Goal: Task Accomplishment & Management: Use online tool/utility

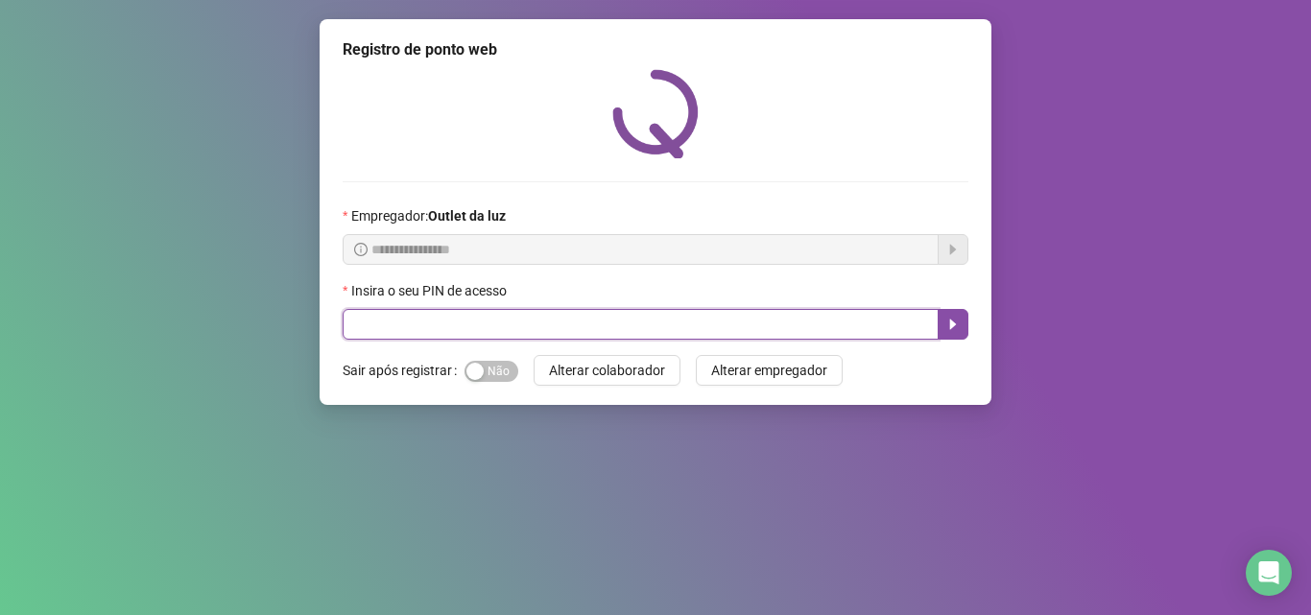
click at [396, 328] on input "text" at bounding box center [641, 324] width 596 height 31
type input "****"
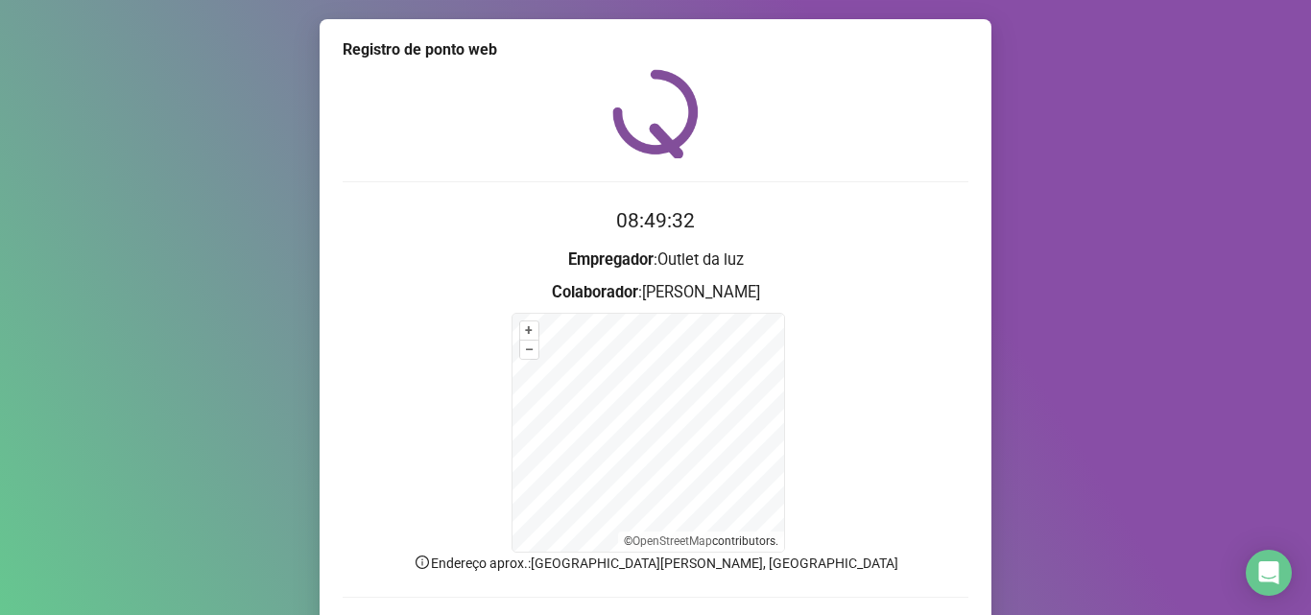
scroll to position [129, 0]
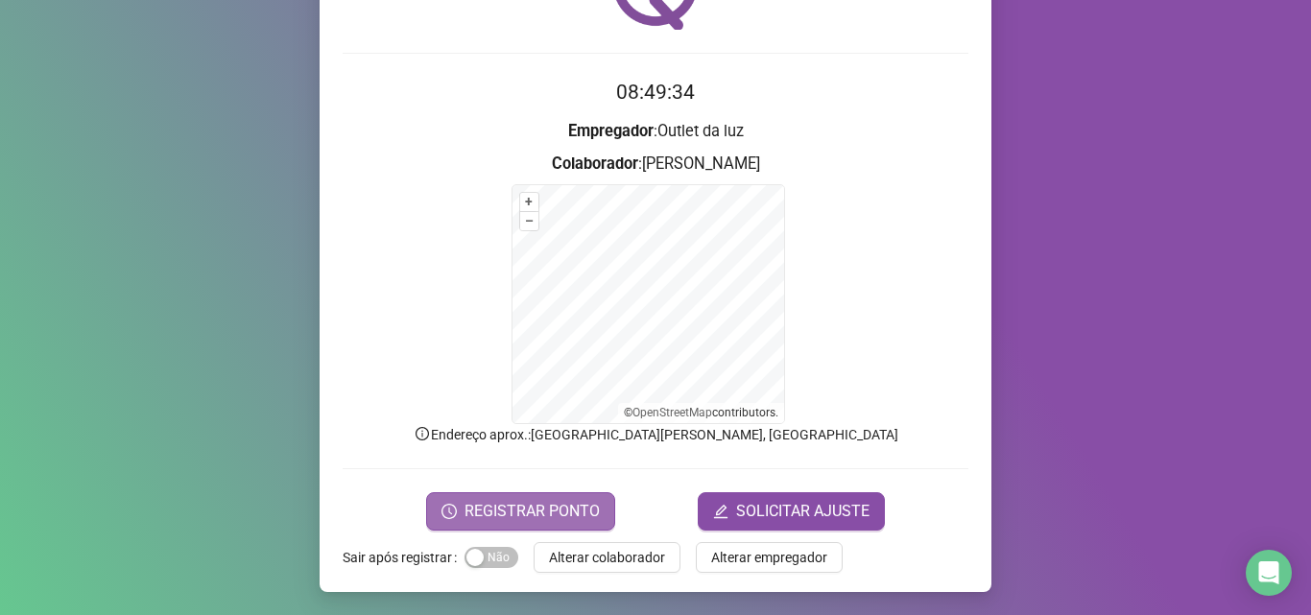
click at [499, 510] on span "REGISTRAR PONTO" at bounding box center [532, 511] width 135 height 23
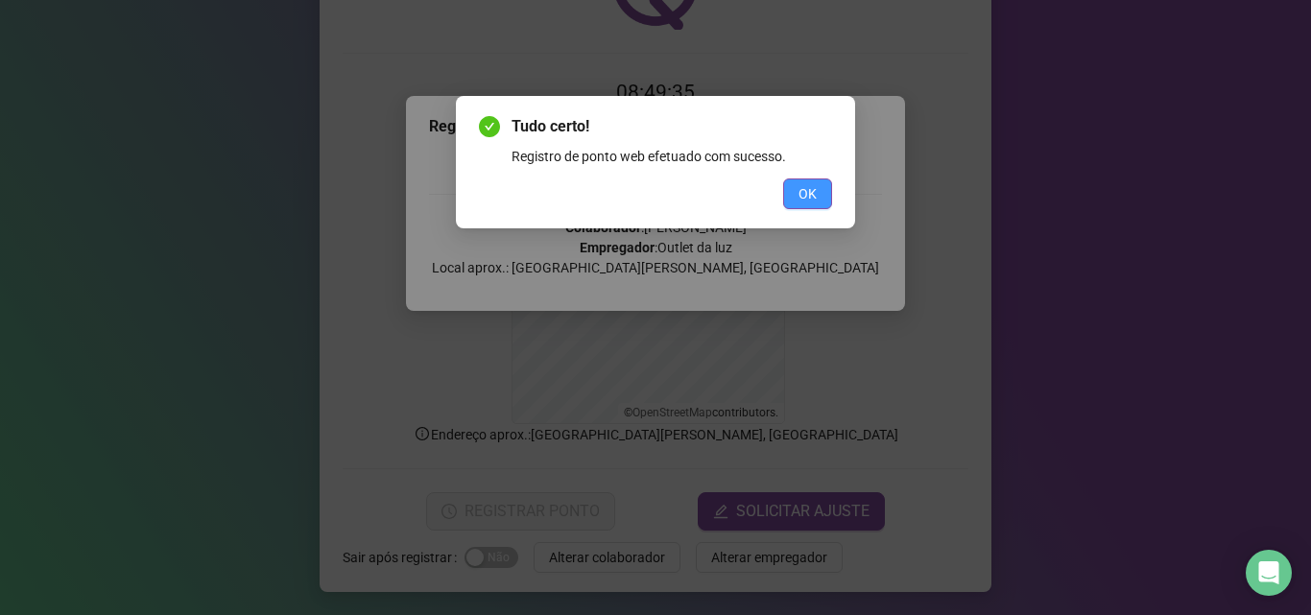
click at [804, 203] on span "OK" at bounding box center [808, 193] width 18 height 21
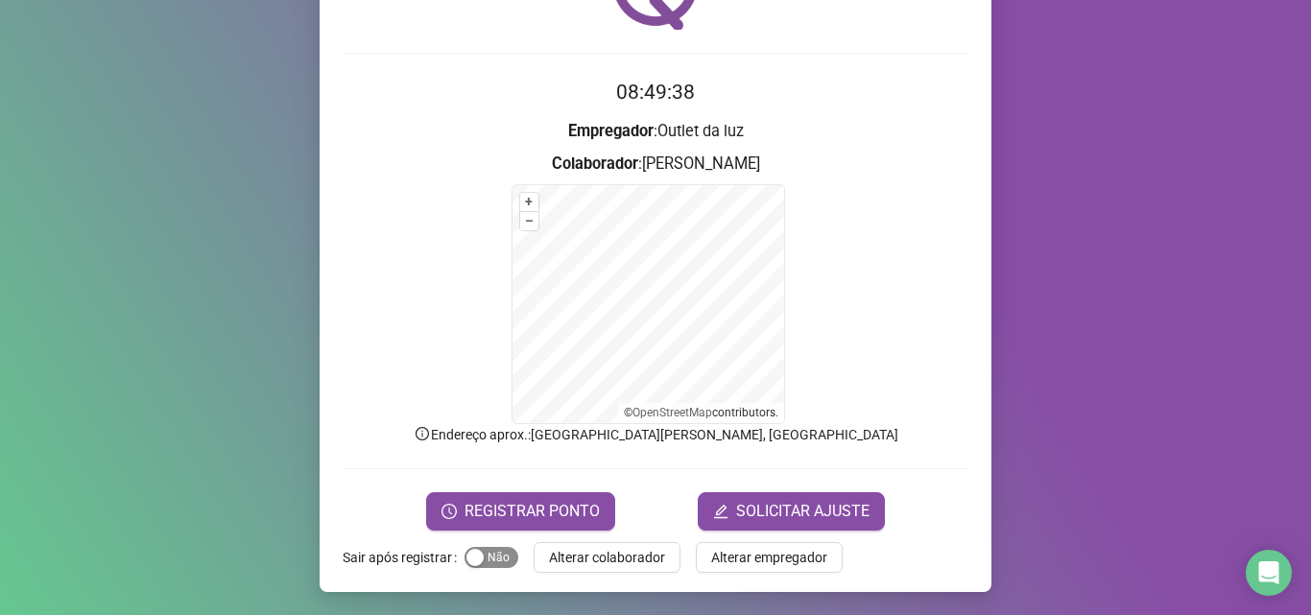
click at [496, 562] on span "Sim Não" at bounding box center [492, 557] width 54 height 21
click at [562, 563] on span "Alterar colaborador" at bounding box center [607, 557] width 116 height 21
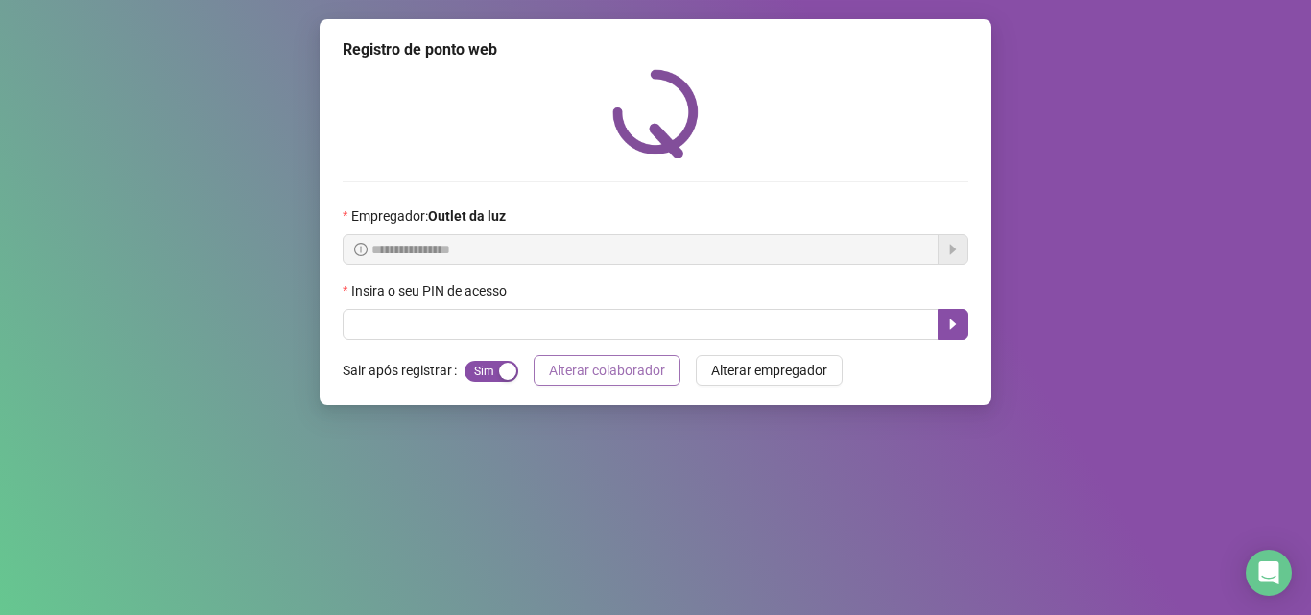
scroll to position [0, 0]
